Goal: Task Accomplishment & Management: Manage account settings

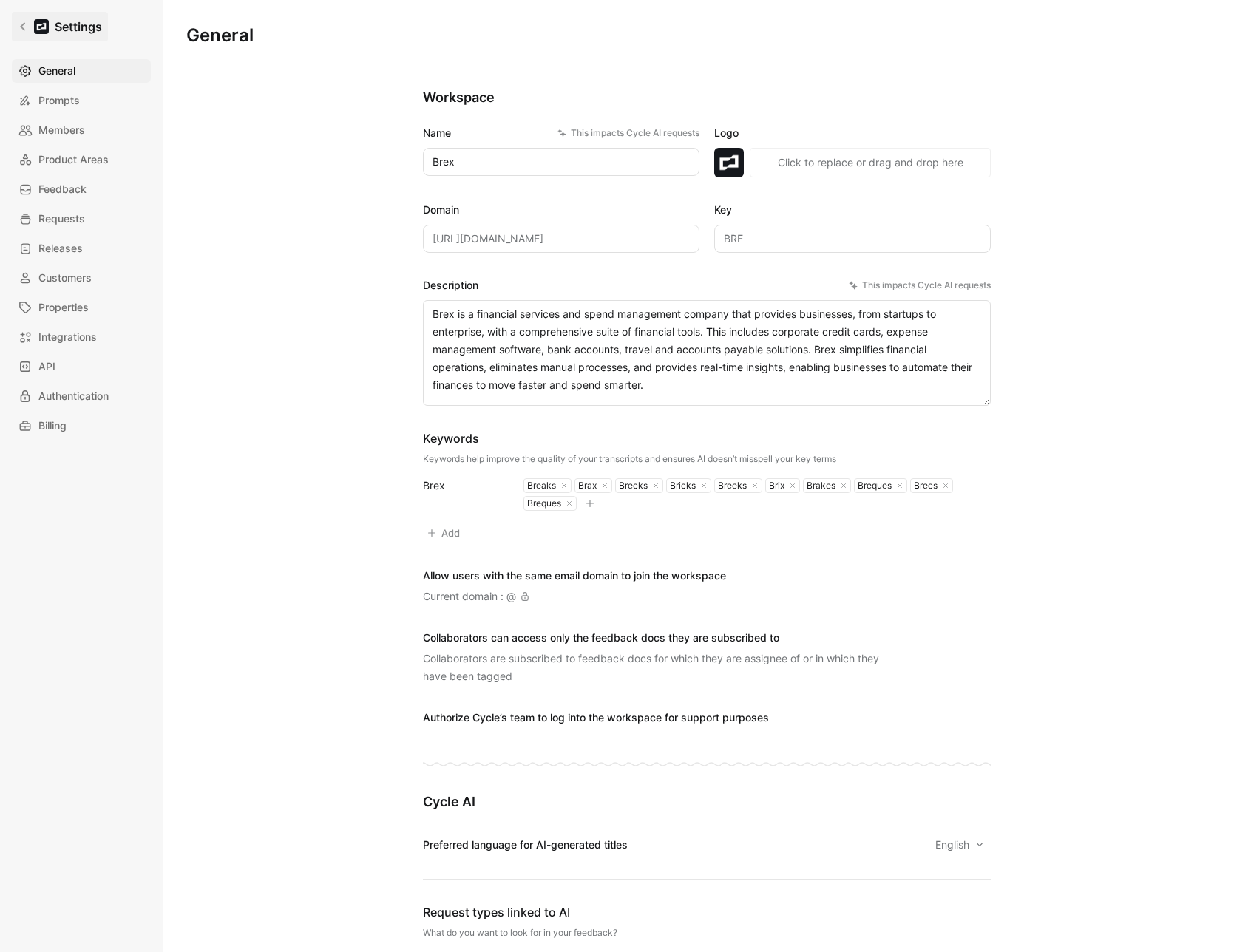
click at [19, 21] on icon at bounding box center [23, 27] width 11 height 11
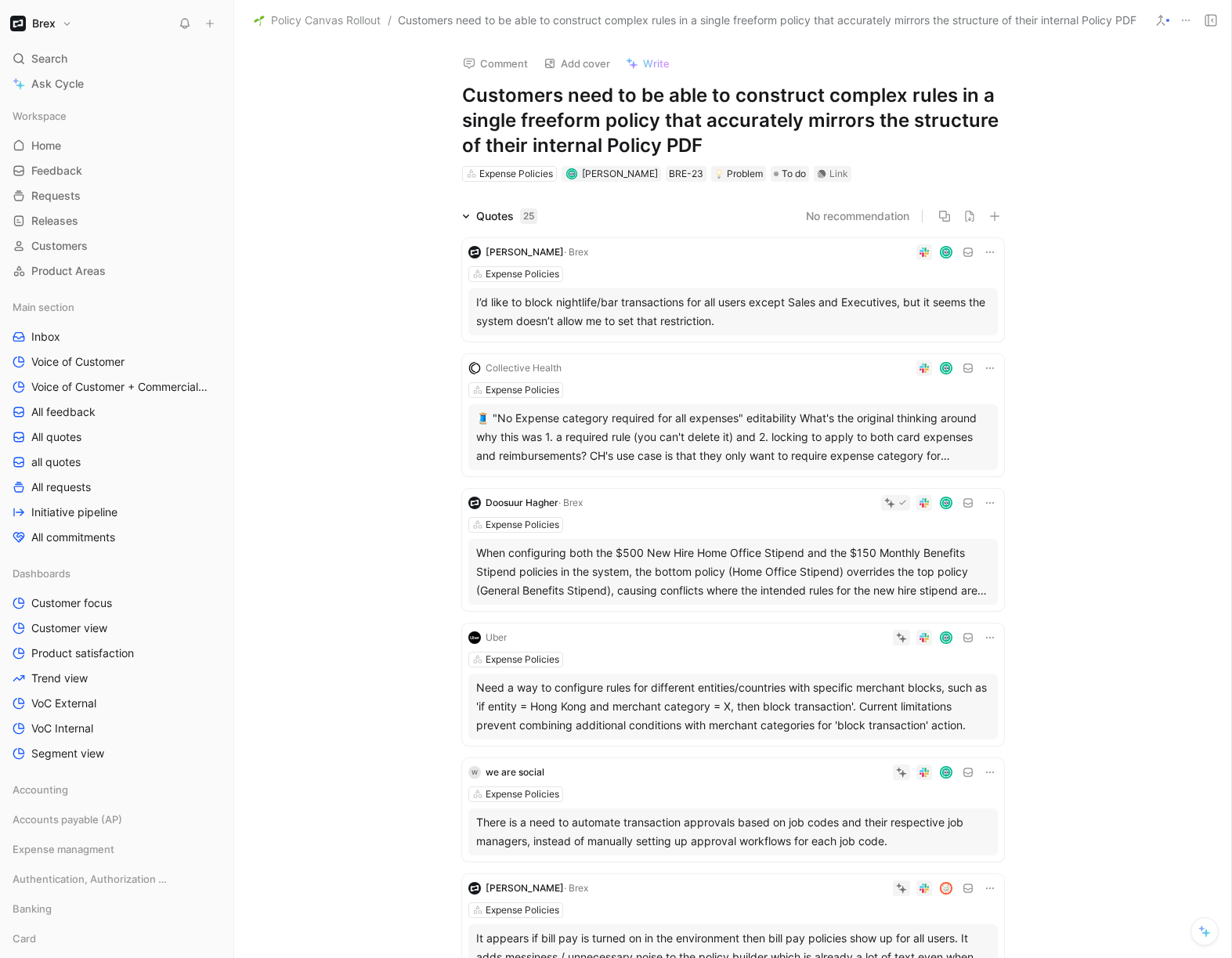
click at [66, 20] on button "Brex" at bounding box center [41, 22] width 69 height 22
click at [82, 151] on div "Workspace settings G then S" at bounding box center [107, 161] width 193 height 25
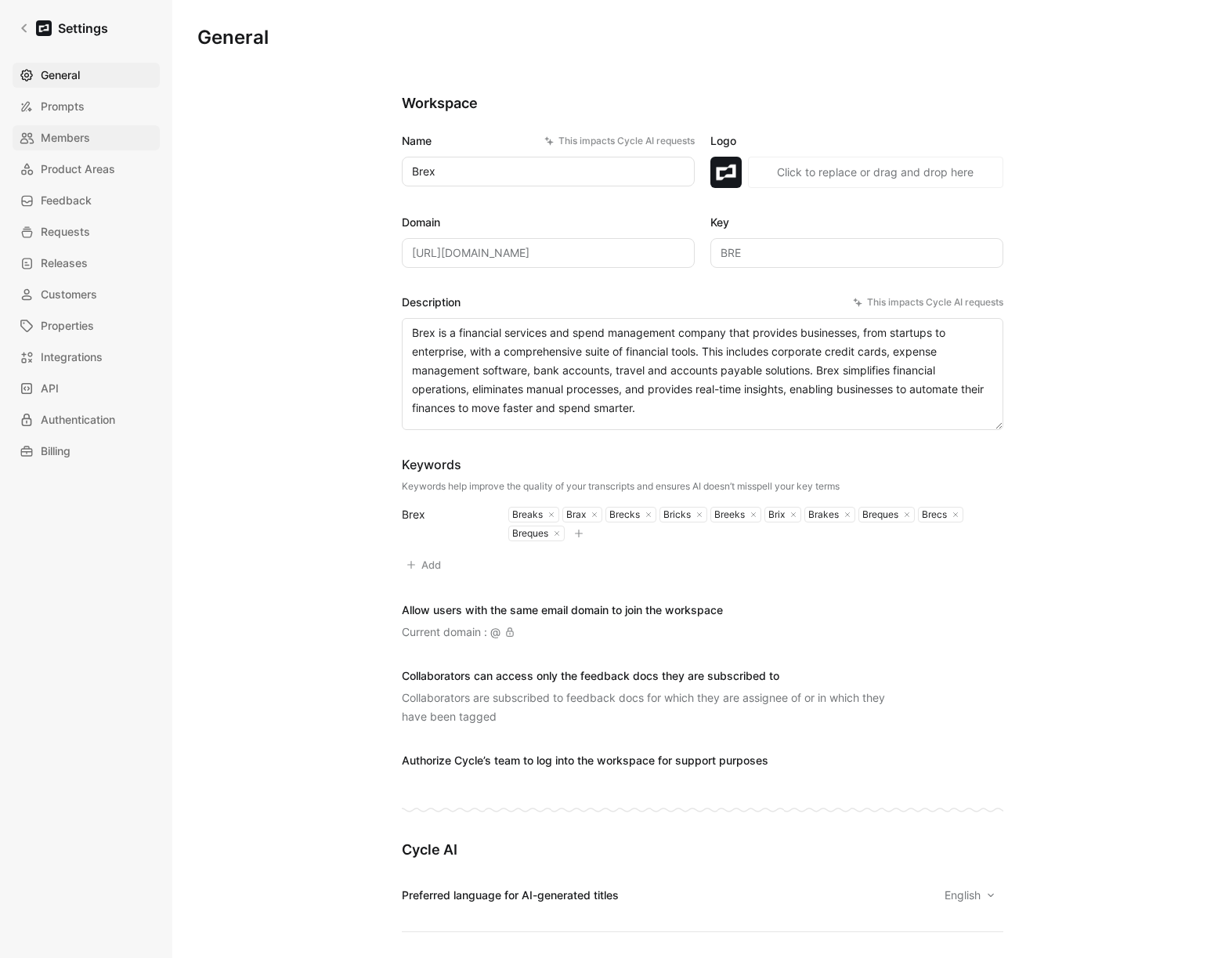
click at [63, 142] on span "Members" at bounding box center [65, 138] width 50 height 19
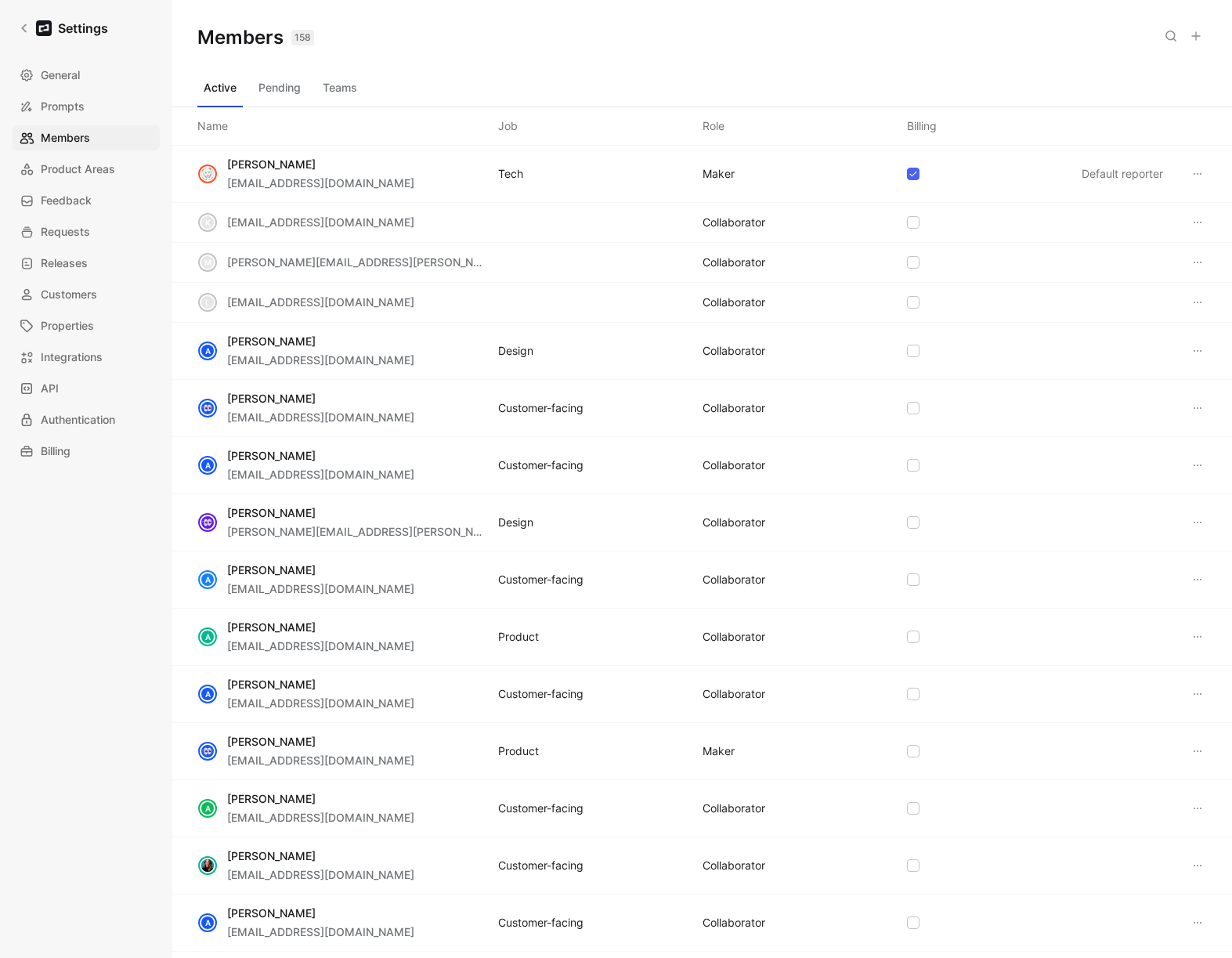
click at [336, 93] on button "Teams" at bounding box center [340, 87] width 47 height 25
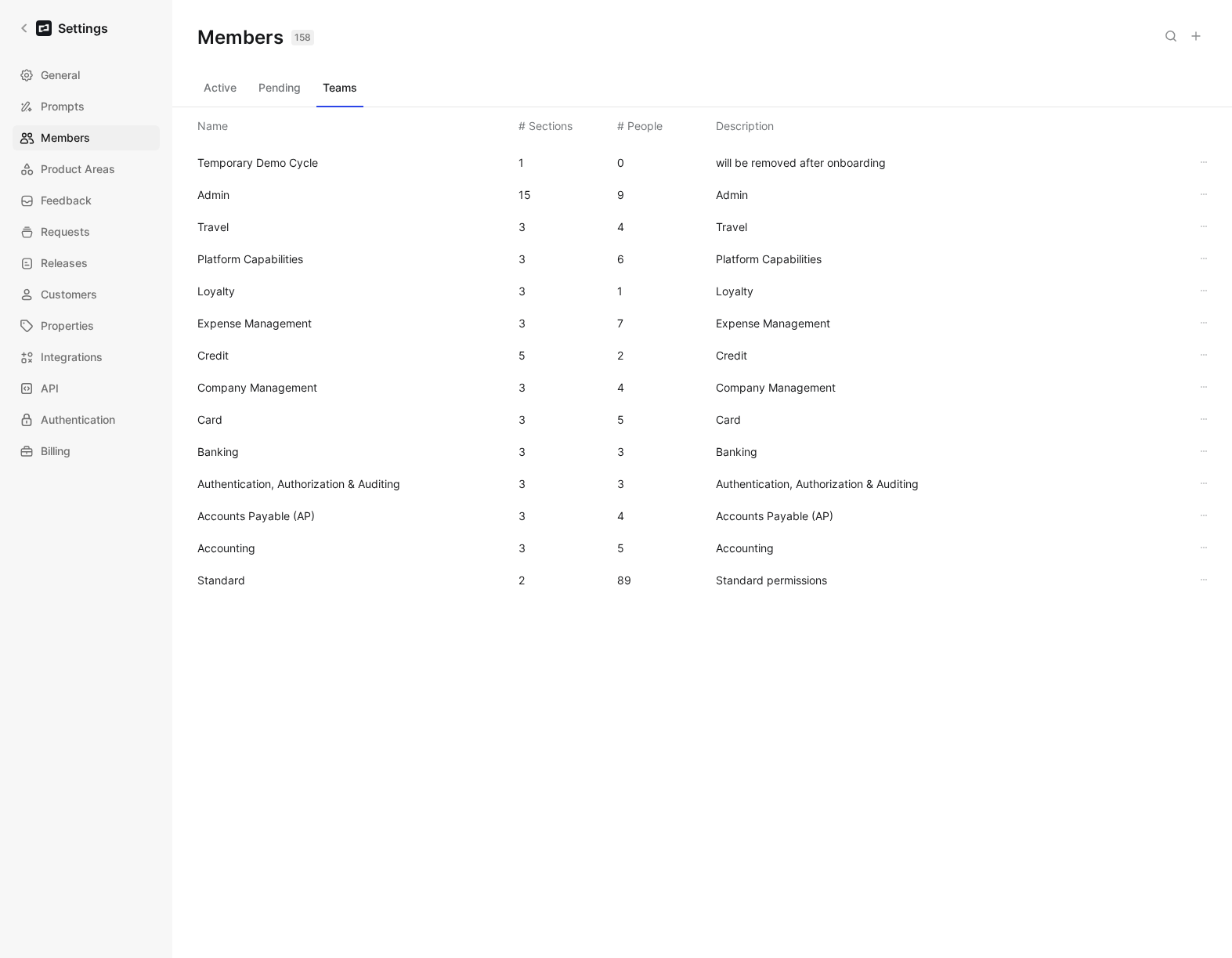
click at [238, 585] on span "Standard" at bounding box center [221, 580] width 48 height 13
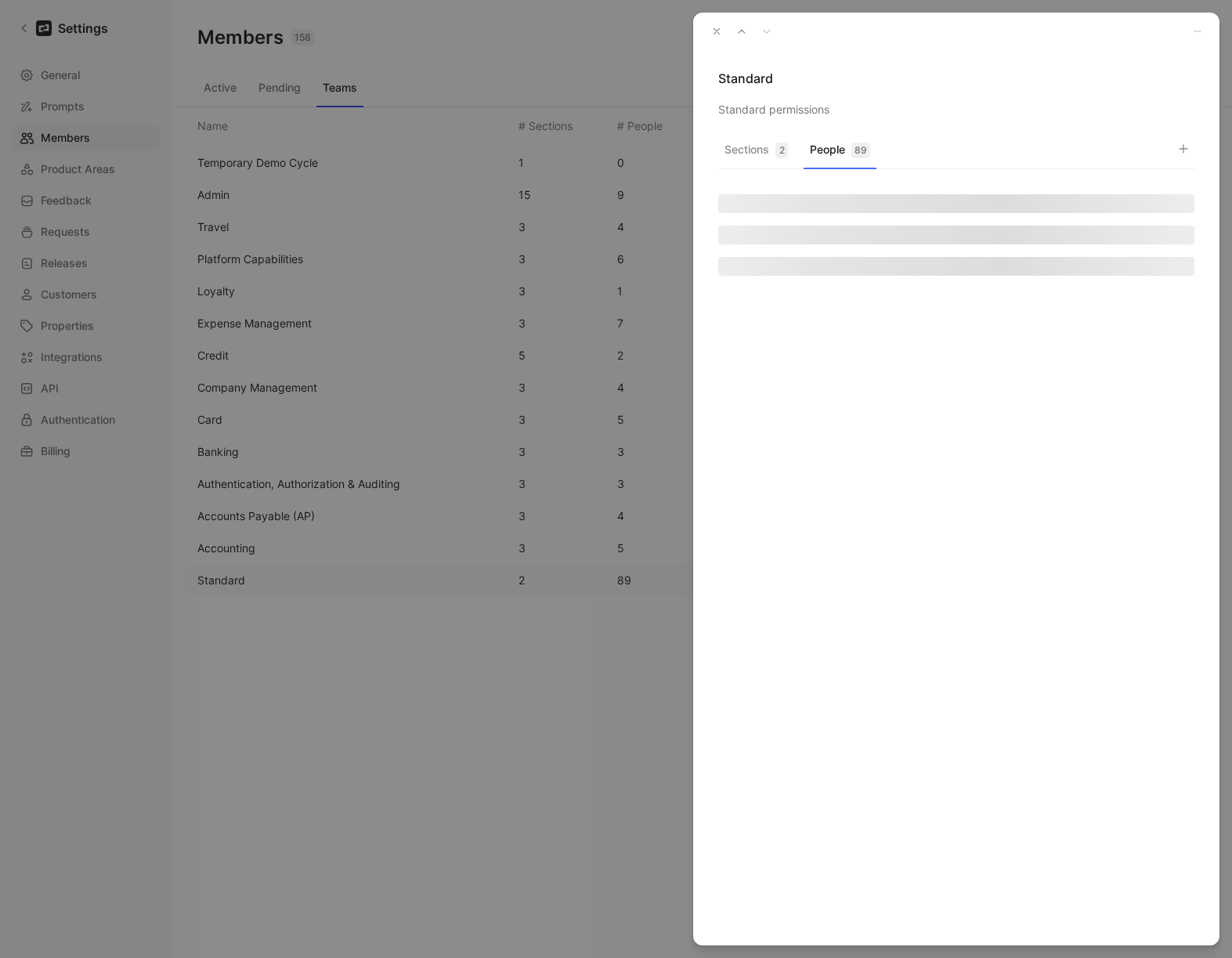
click at [853, 155] on div "89" at bounding box center [861, 150] width 19 height 16
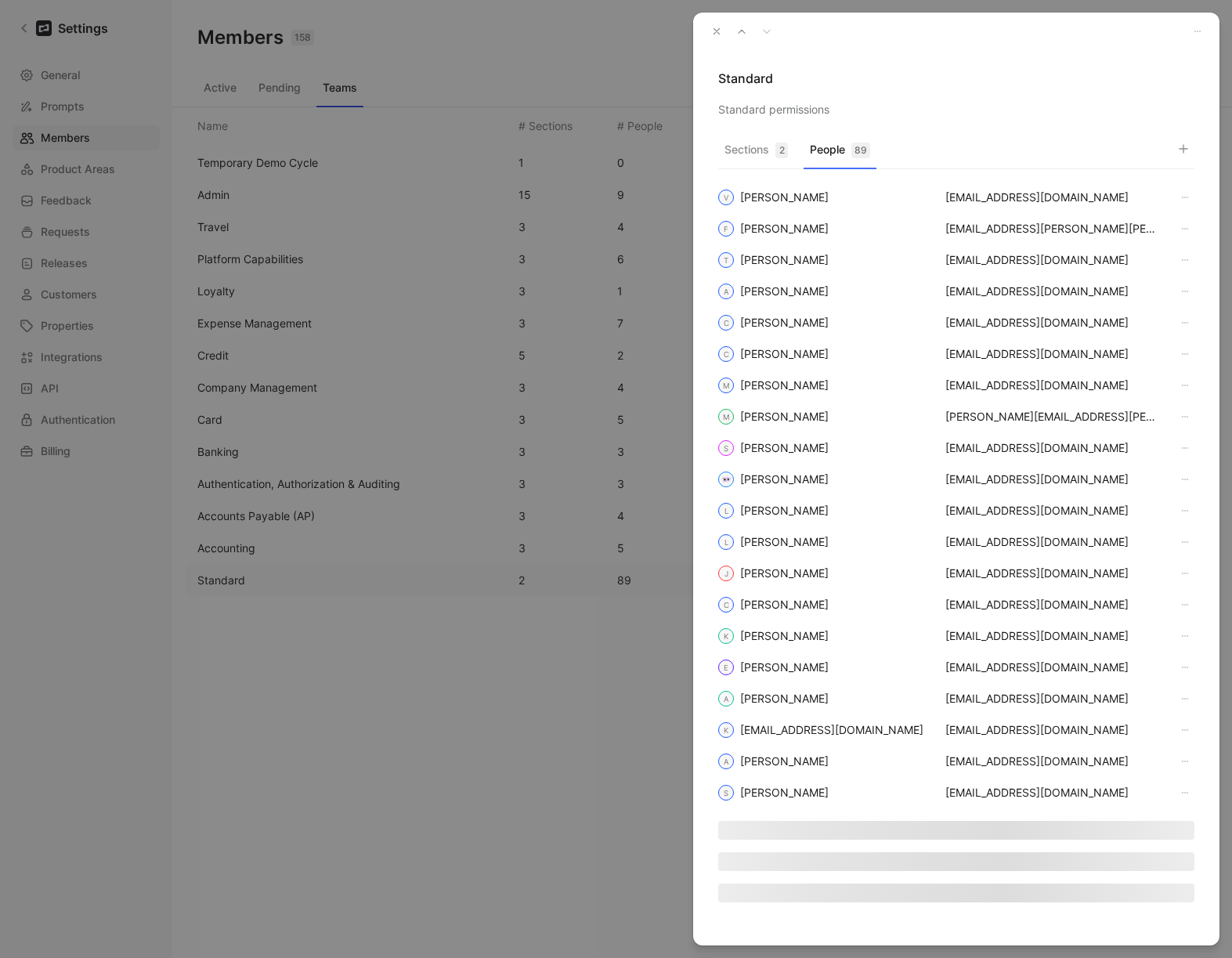
click at [1193, 154] on button "button" at bounding box center [1183, 148] width 22 height 22
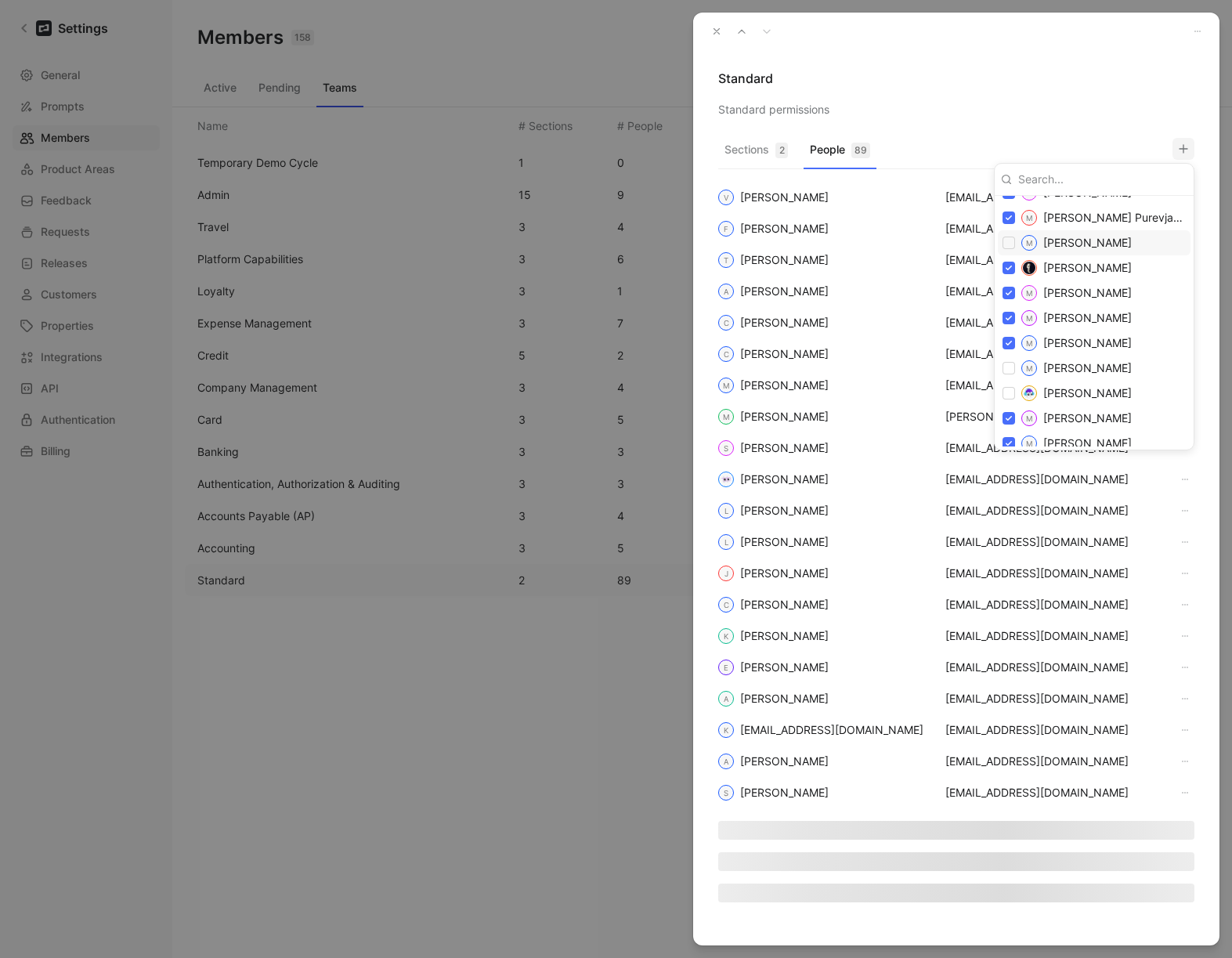
scroll to position [1800, 0]
click at [1010, 367] on input "checkbox" at bounding box center [1008, 365] width 12 height 12
checkbox input "true"
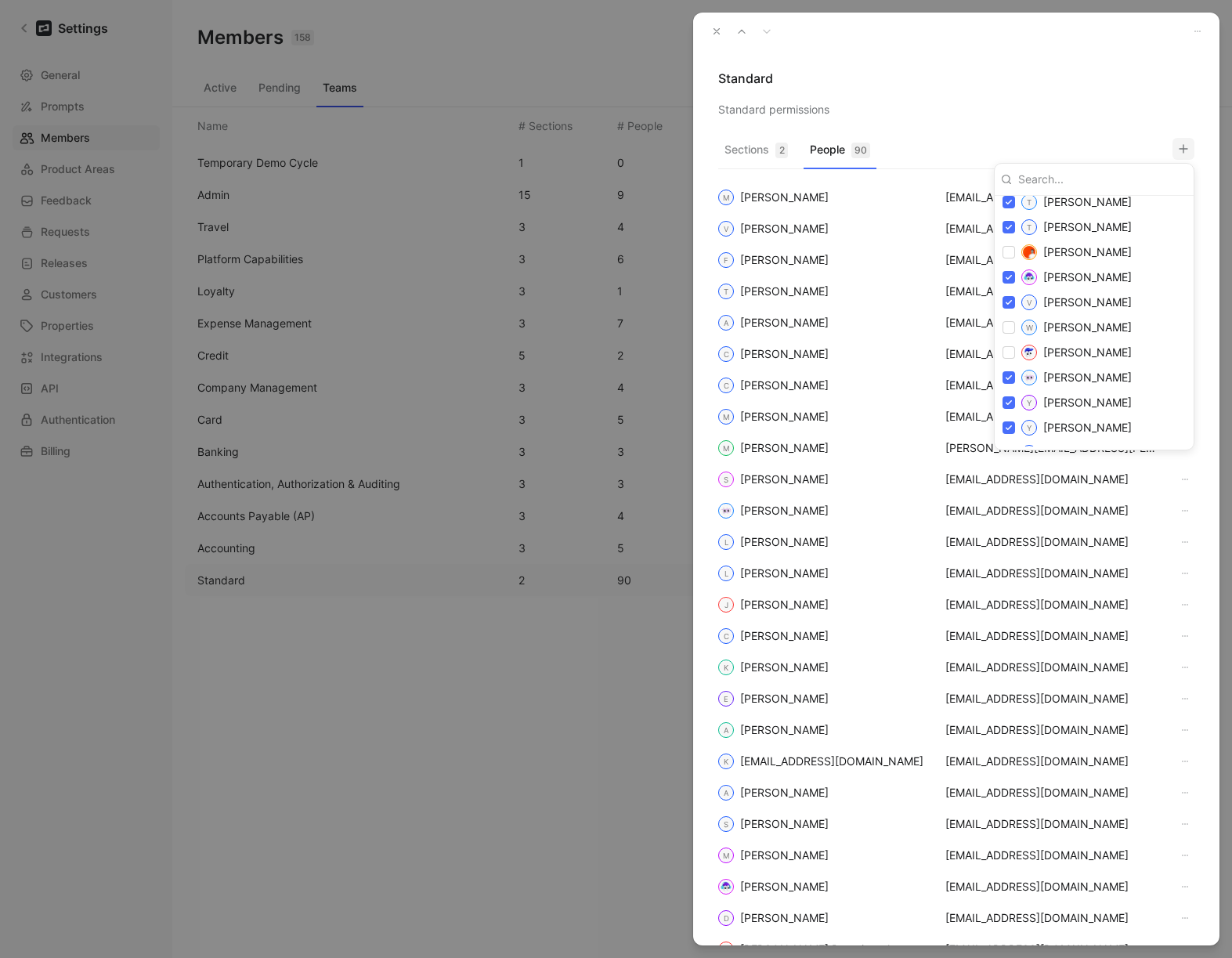
scroll to position [2662, 0]
click at [720, 34] on div at bounding box center [616, 479] width 1232 height 958
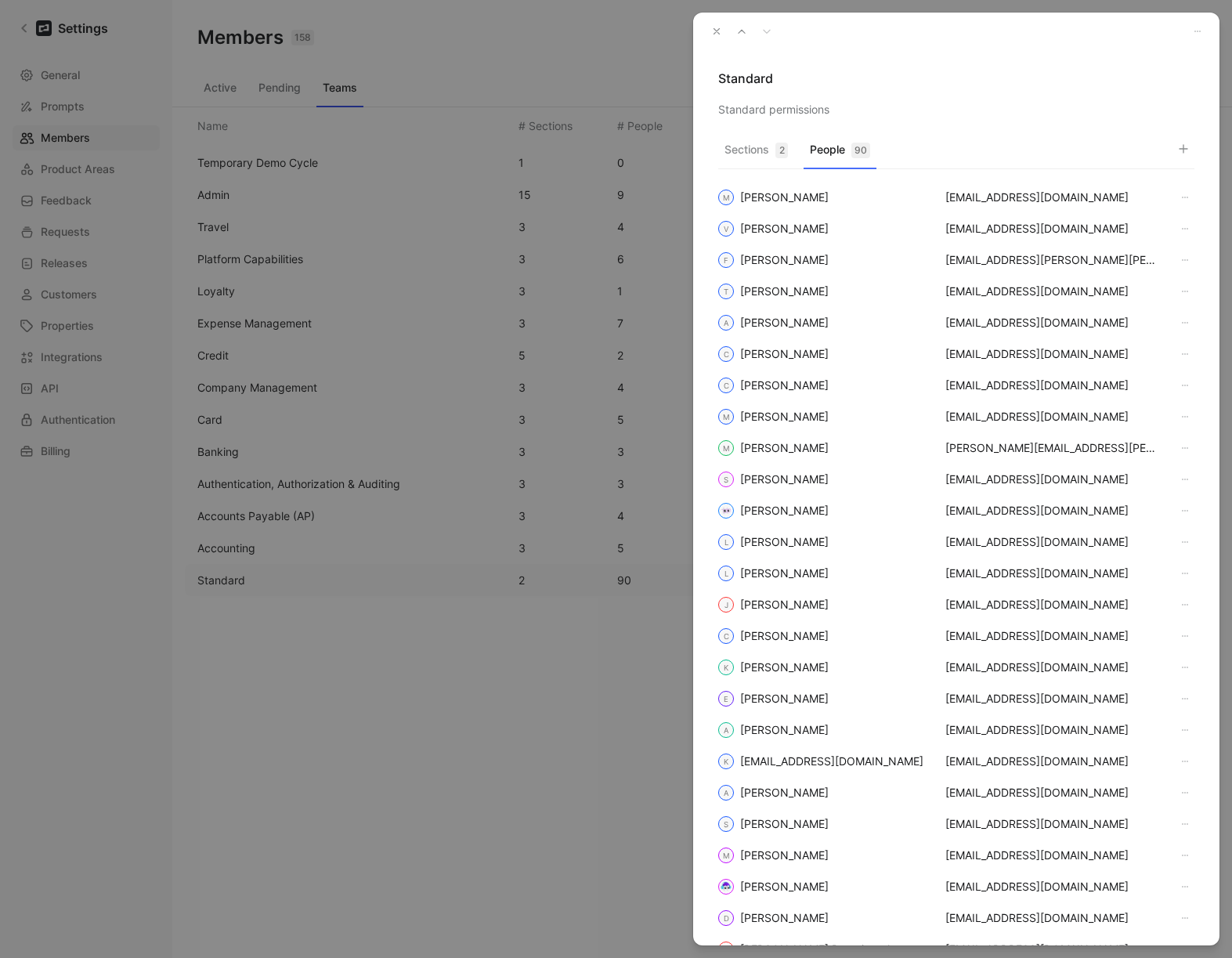
click at [717, 33] on icon "button" at bounding box center [717, 32] width 11 height 11
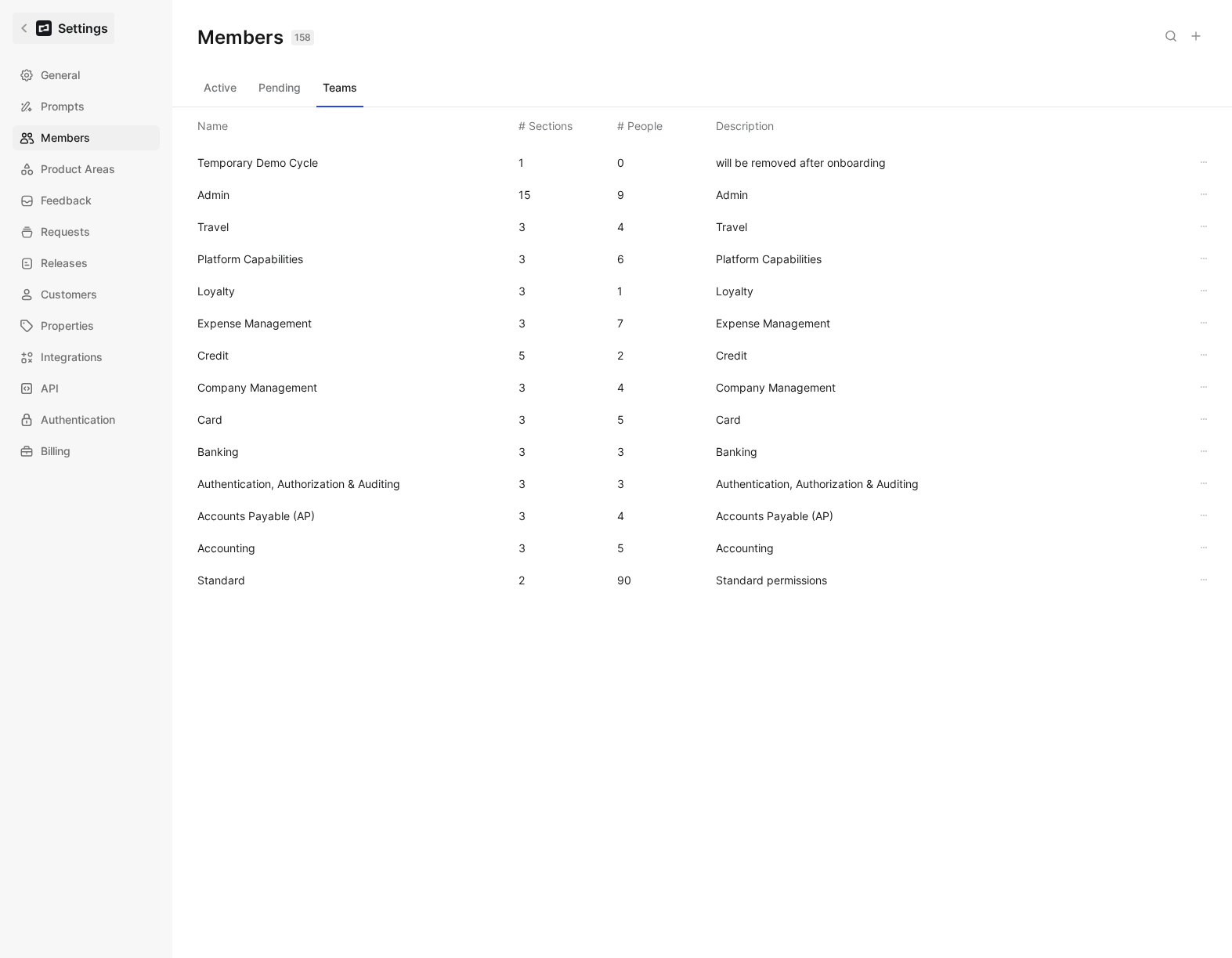
click at [25, 27] on icon at bounding box center [24, 28] width 11 height 11
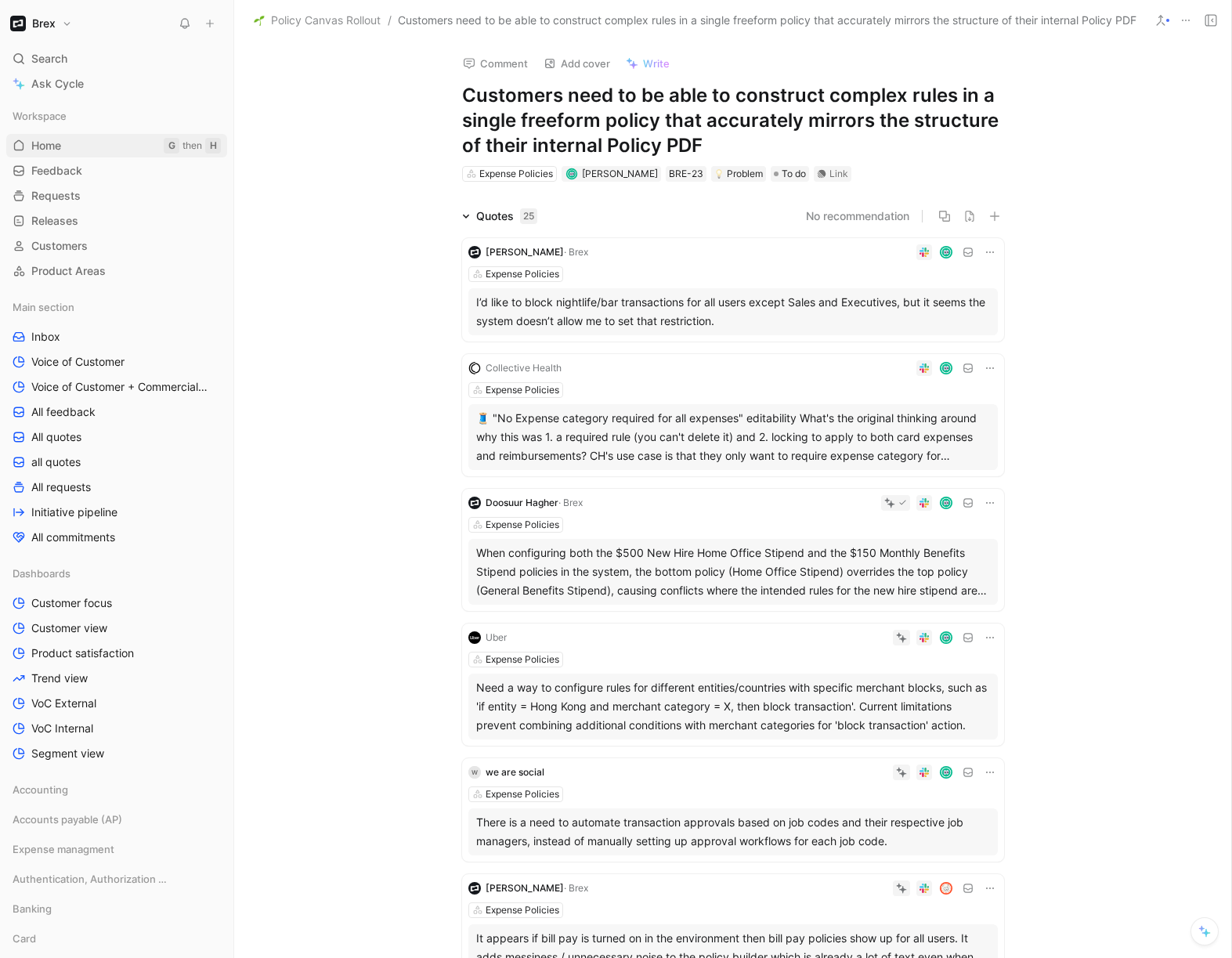
click at [67, 141] on link "Home G then H" at bounding box center [117, 145] width 221 height 23
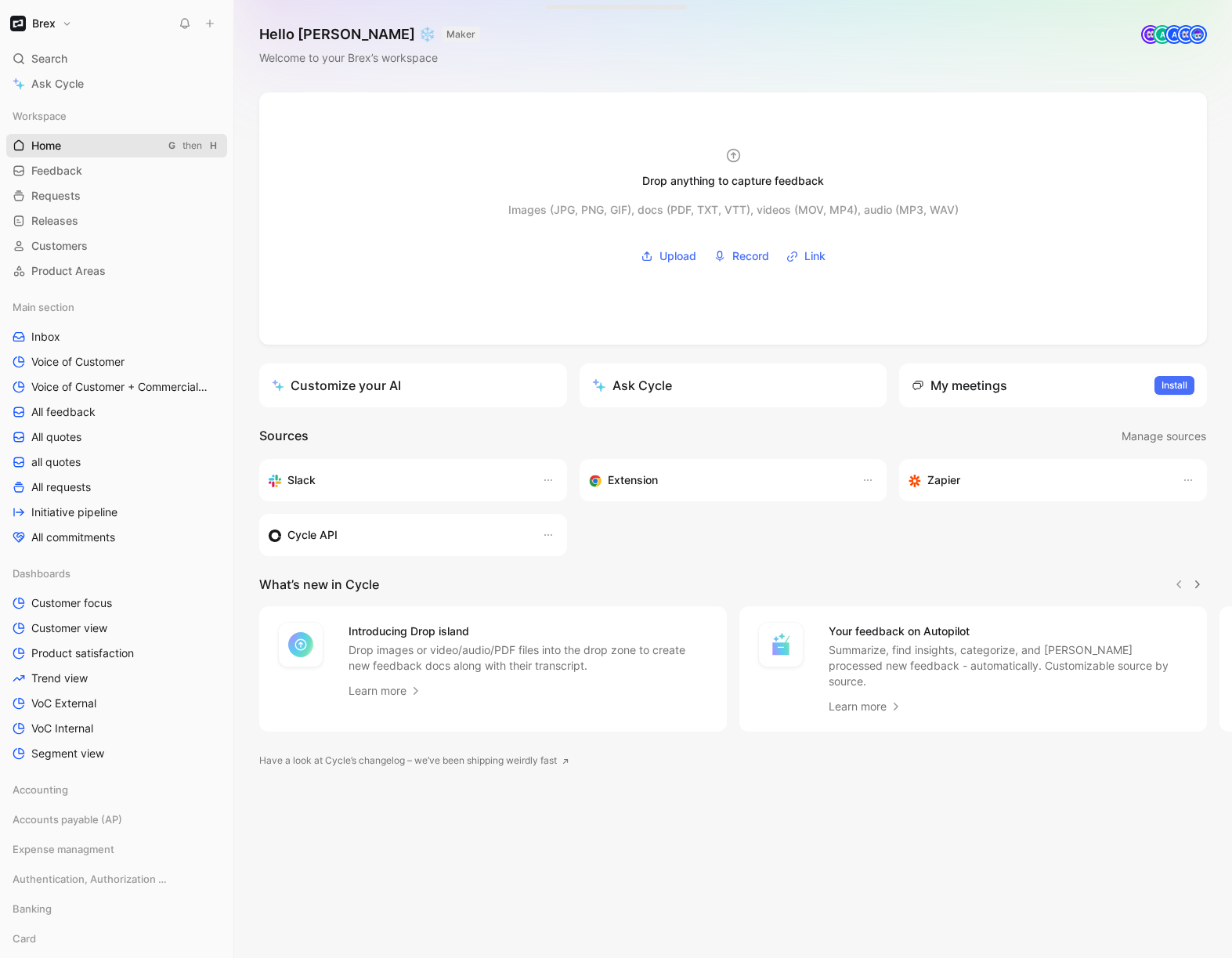
click at [60, 141] on span "Home" at bounding box center [46, 145] width 30 height 16
click at [22, 22] on img "button" at bounding box center [18, 23] width 16 height 16
click at [81, 169] on div "Workspace settings G then S" at bounding box center [107, 161] width 193 height 25
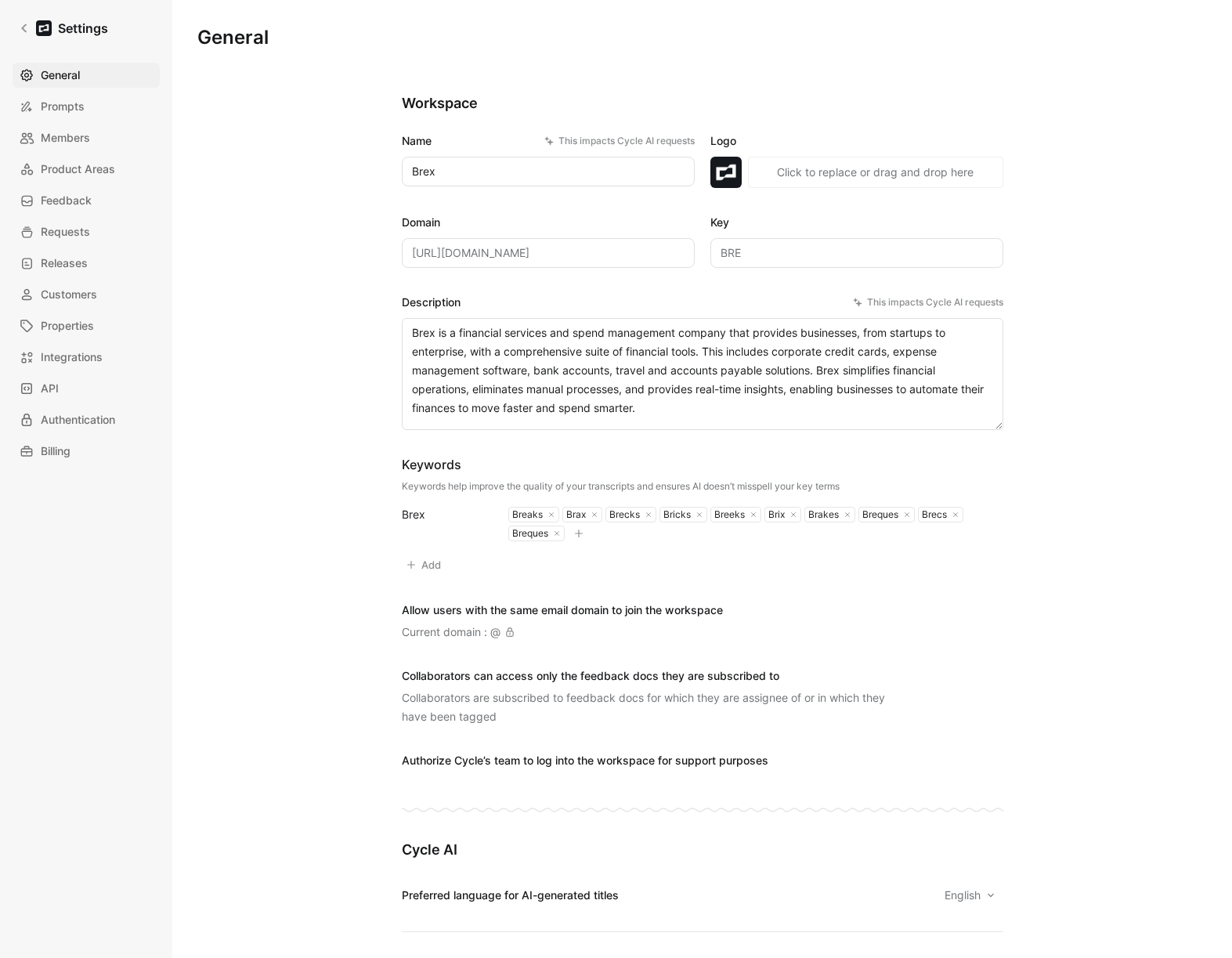
scroll to position [1051, 0]
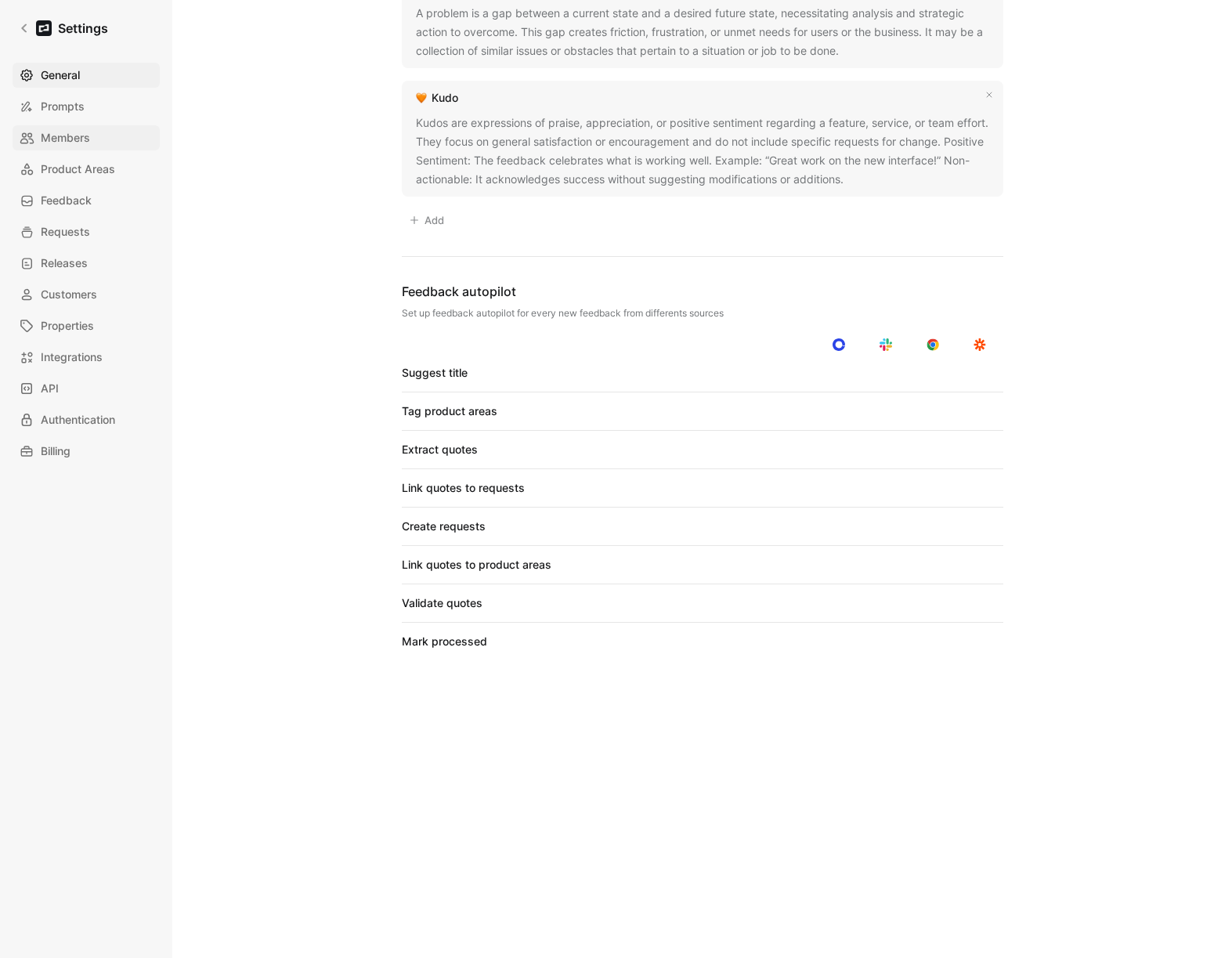
click at [53, 138] on span "Members" at bounding box center [65, 138] width 50 height 19
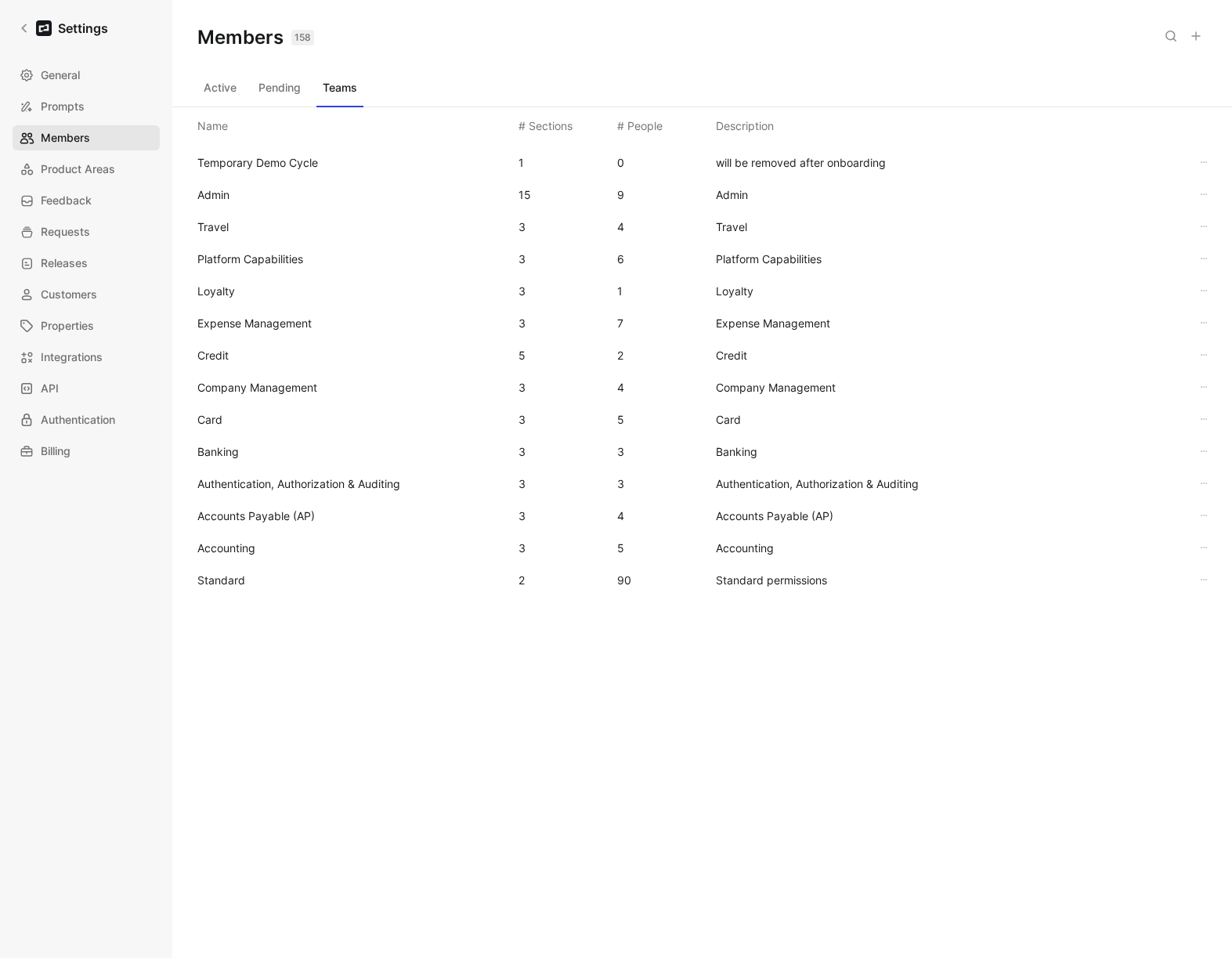
click at [67, 136] on span "Members" at bounding box center [65, 138] width 50 height 19
click at [223, 573] on span "Standard" at bounding box center [221, 580] width 48 height 13
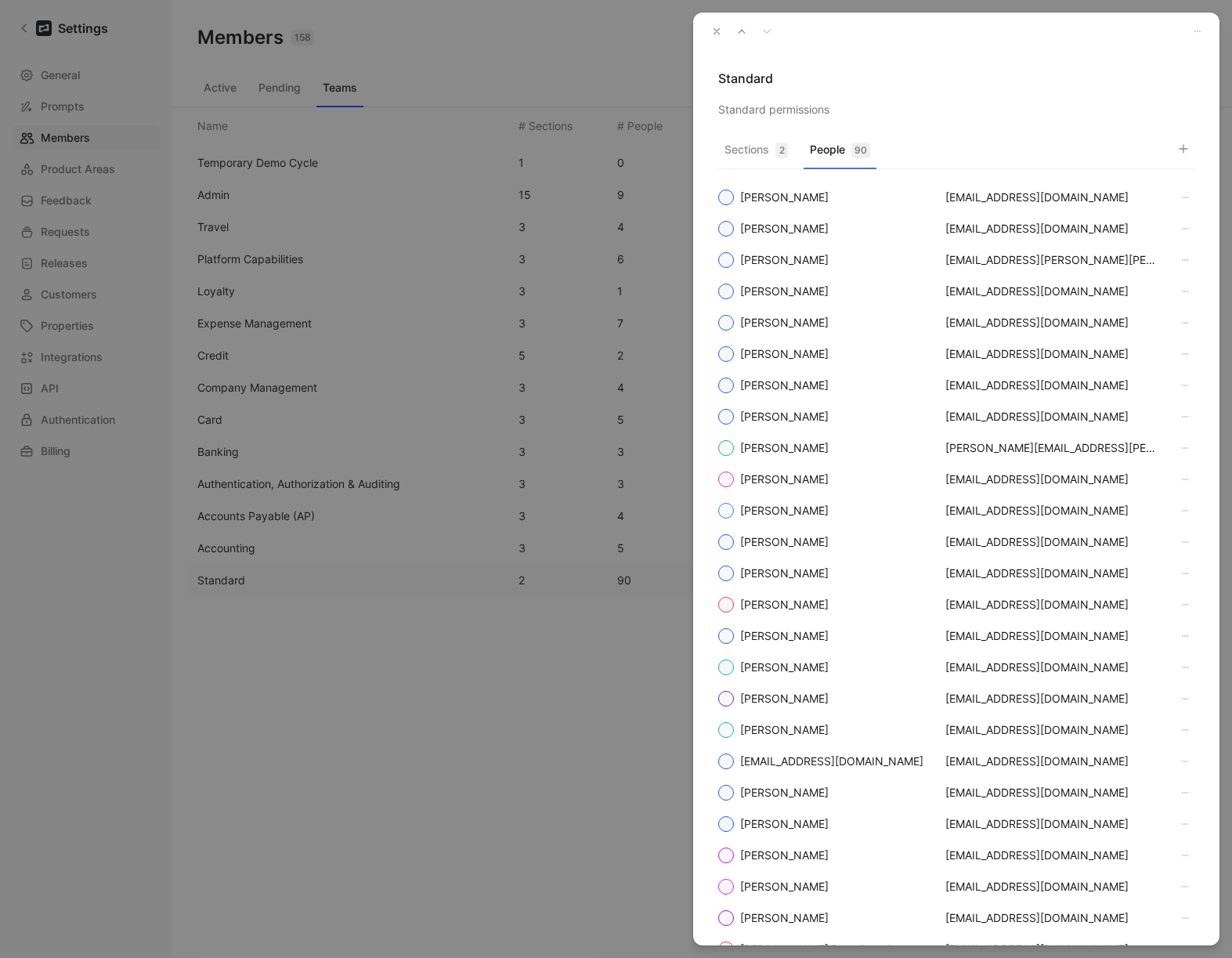
click at [845, 150] on button "People 90" at bounding box center [840, 154] width 73 height 31
click at [1178, 150] on icon "button" at bounding box center [1183, 148] width 12 height 12
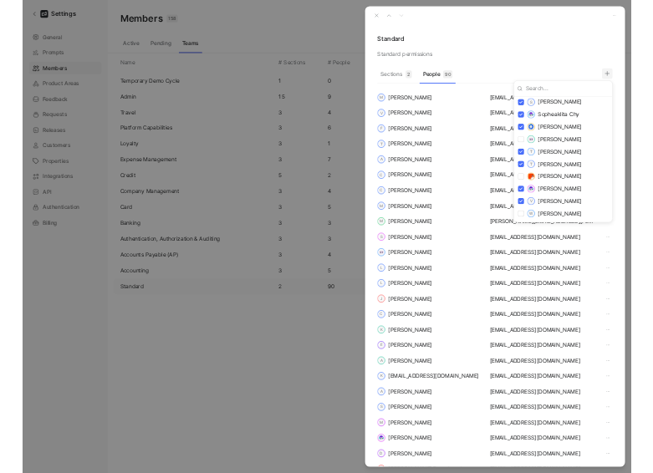
scroll to position [2843, 0]
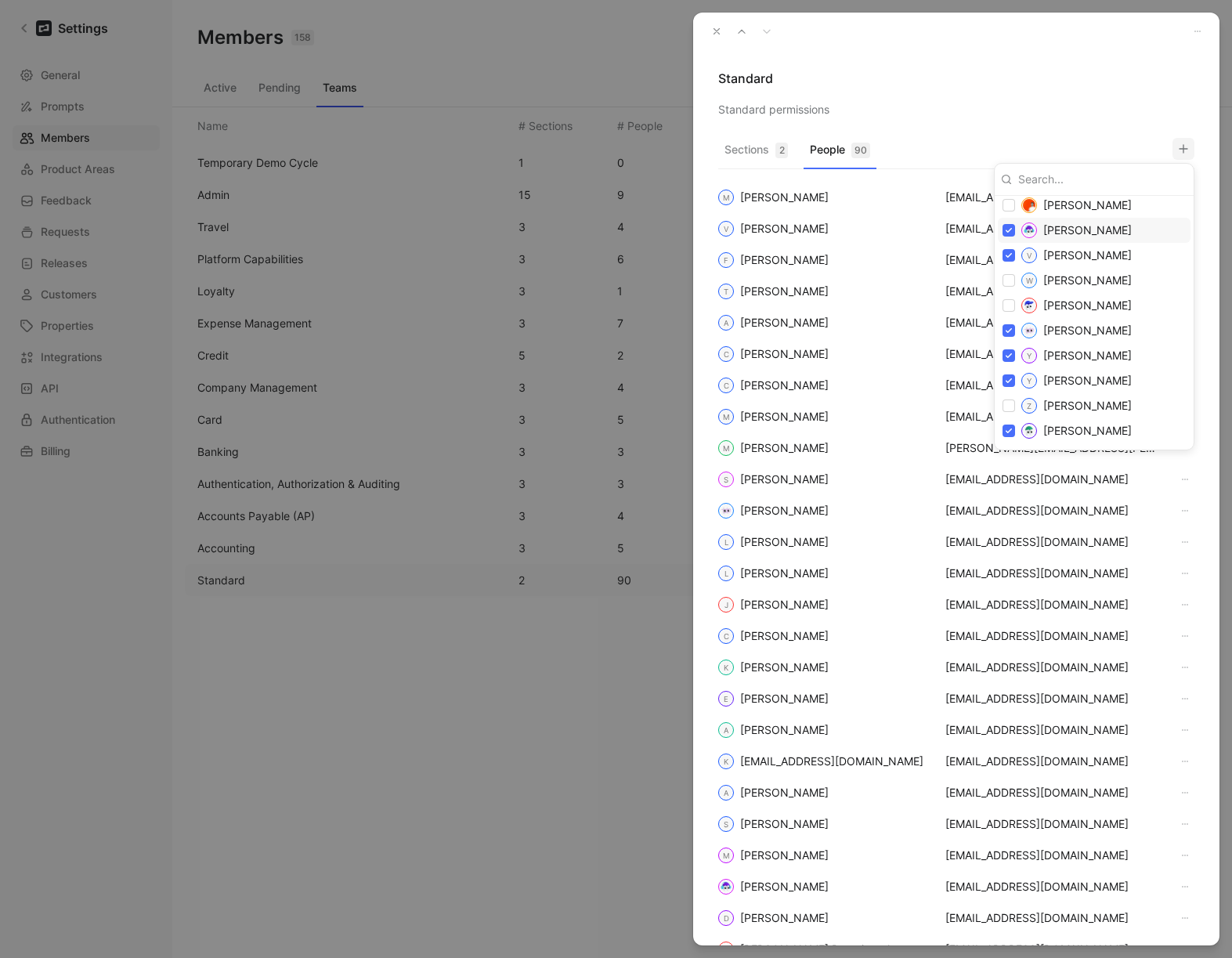
drag, startPoint x: 1123, startPoint y: 84, endPoint x: 841, endPoint y: 51, distance: 283.9
click at [1123, 84] on div at bounding box center [616, 479] width 1232 height 958
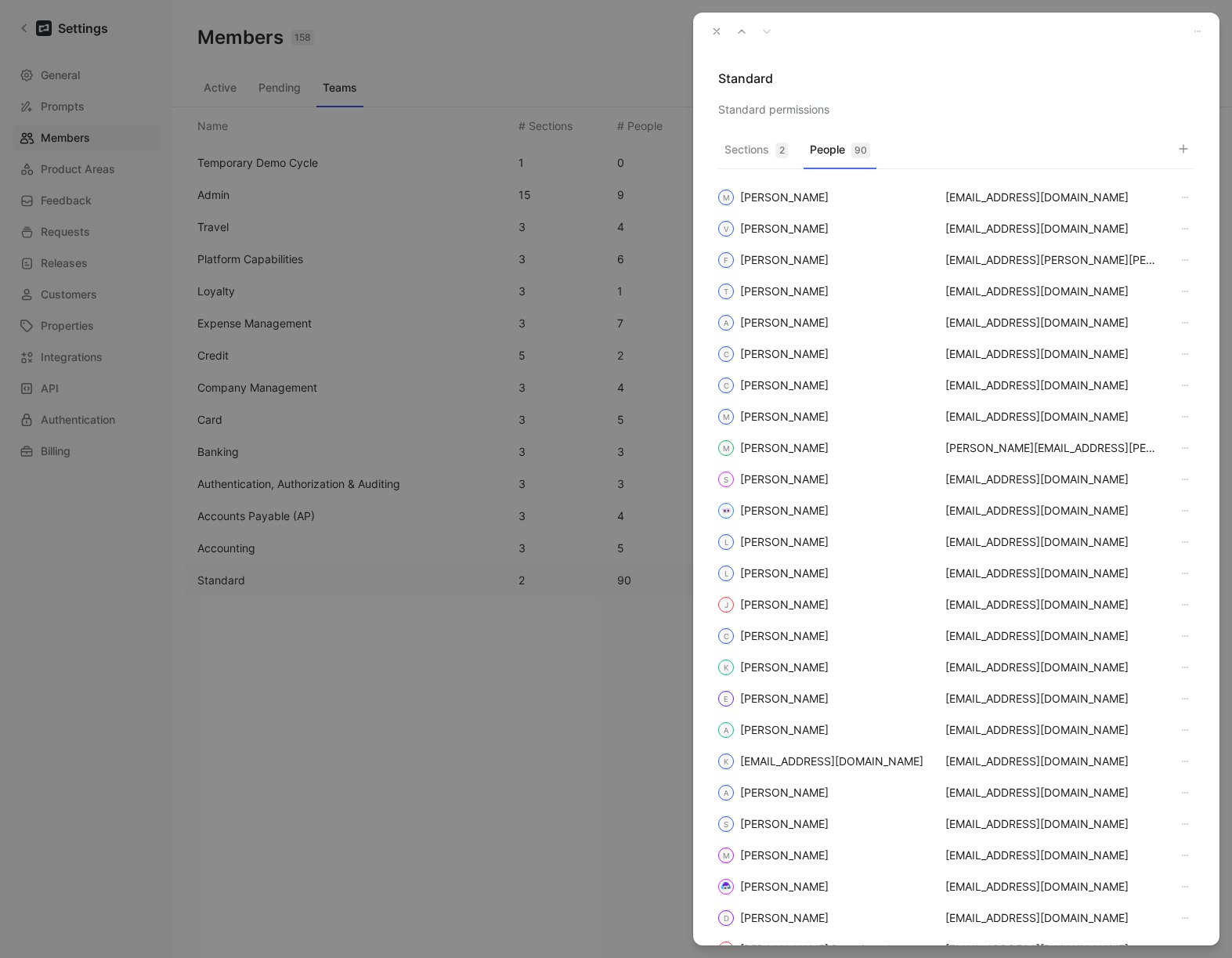
click at [711, 29] on icon "button" at bounding box center [717, 32] width 11 height 11
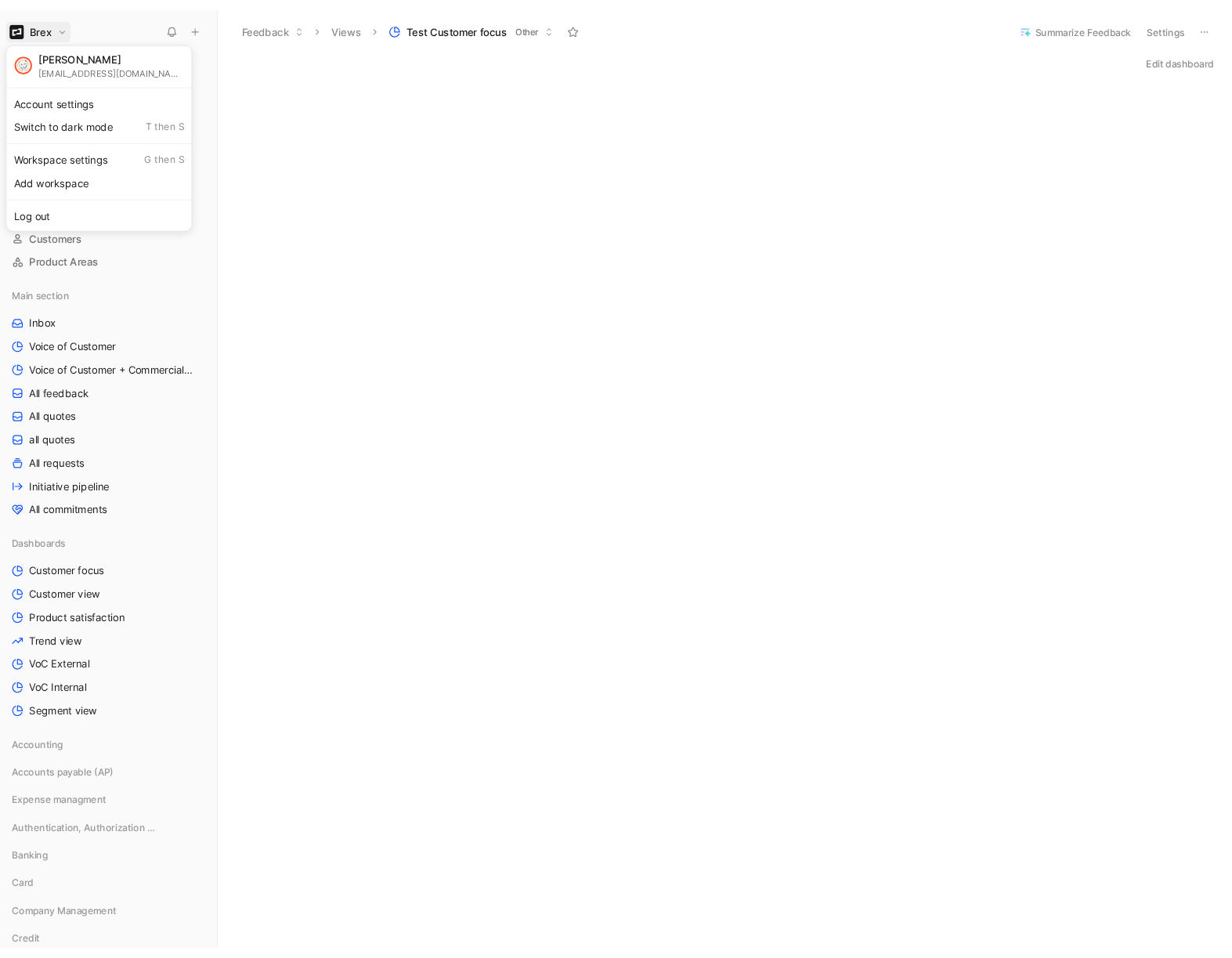
scroll to position [2460, 0]
